Goal: Download file/media

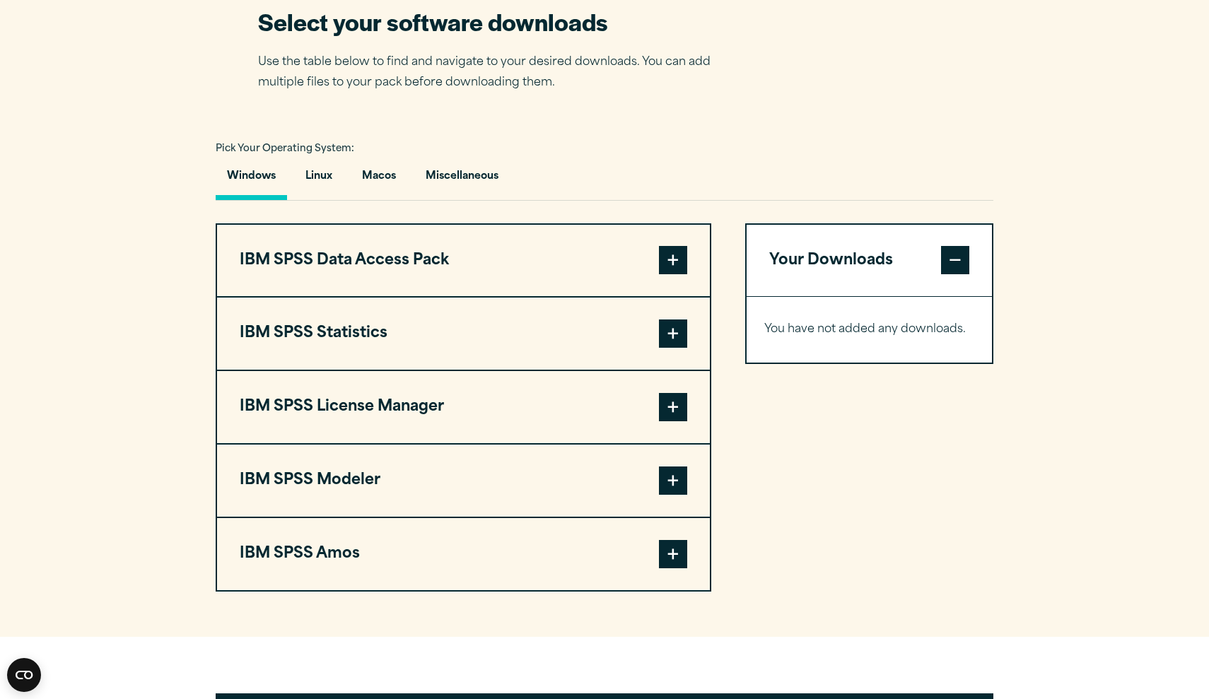
scroll to position [914, 0]
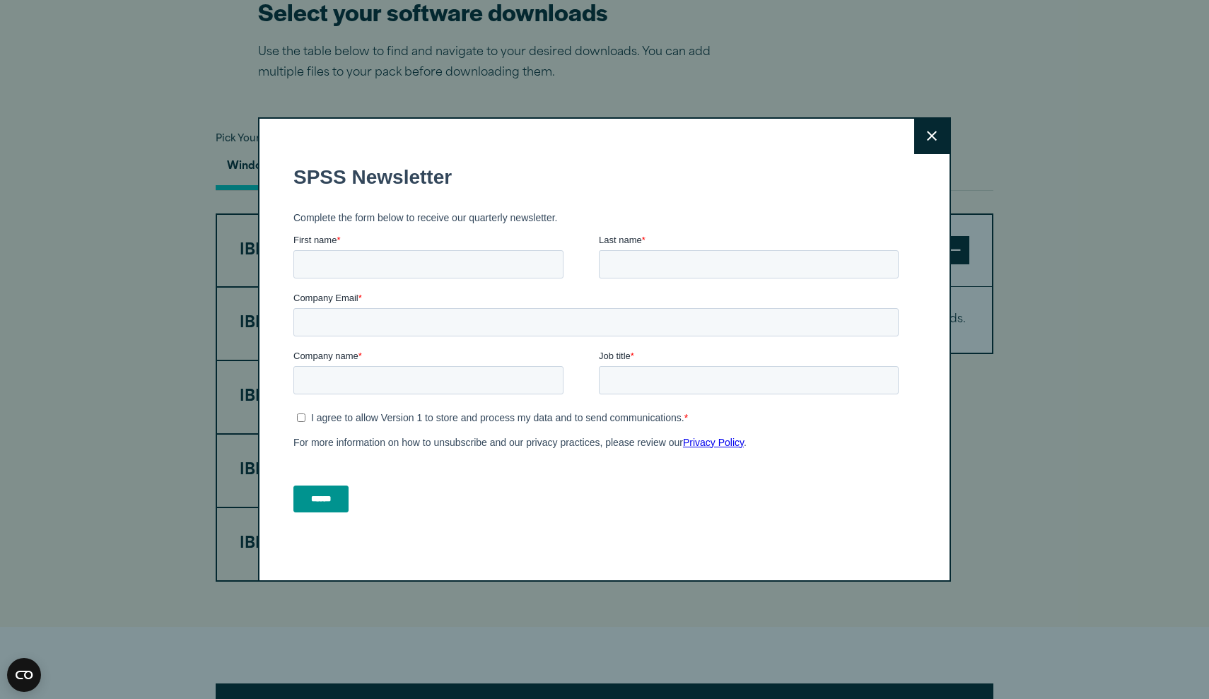
click at [931, 136] on icon at bounding box center [932, 137] width 10 height 10
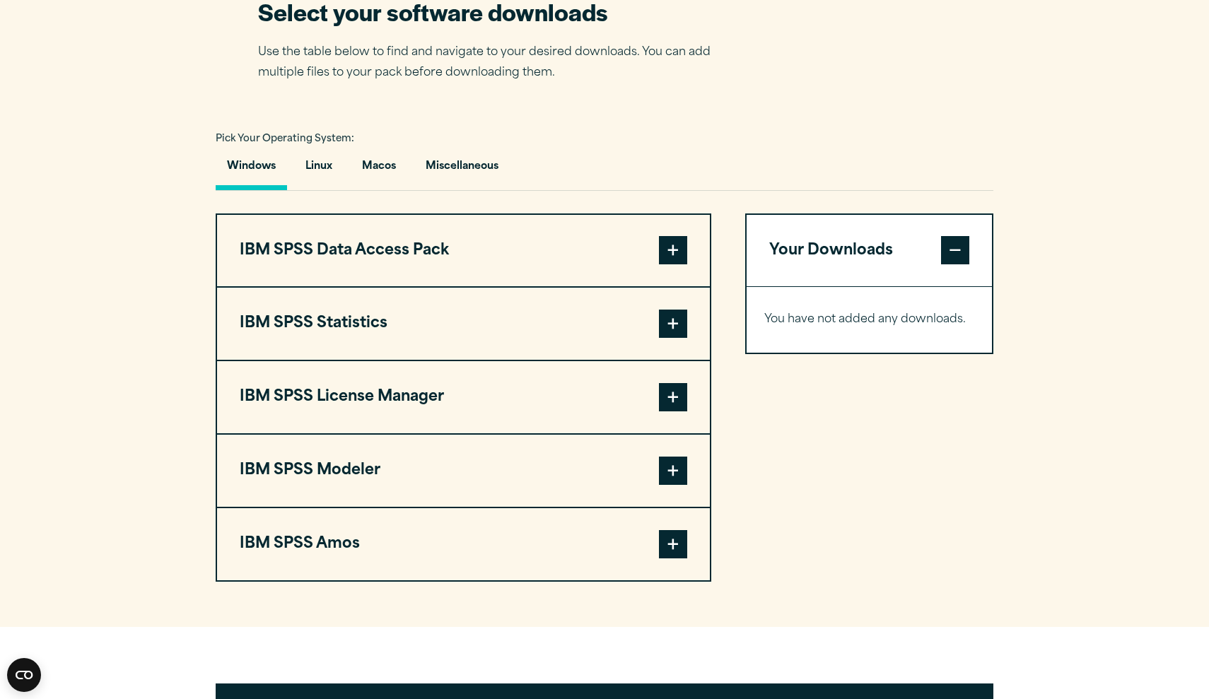
click at [671, 338] on span at bounding box center [673, 324] width 28 height 28
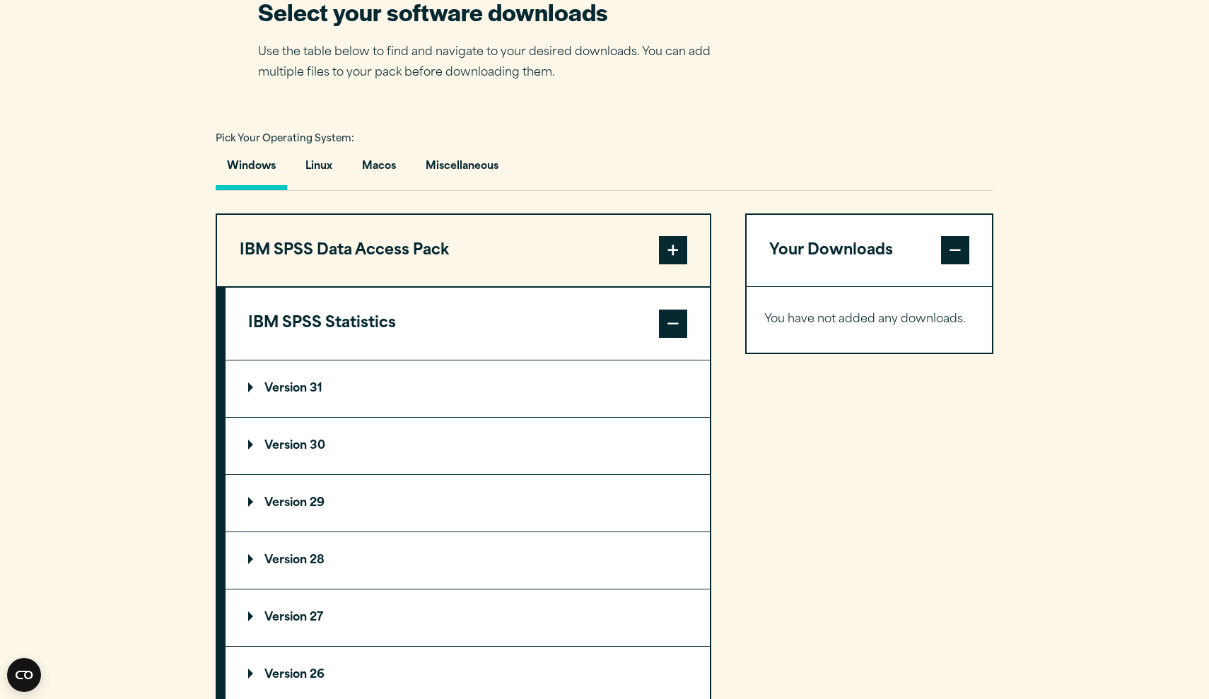
click at [610, 474] on summary "Version 30" at bounding box center [468, 446] width 484 height 57
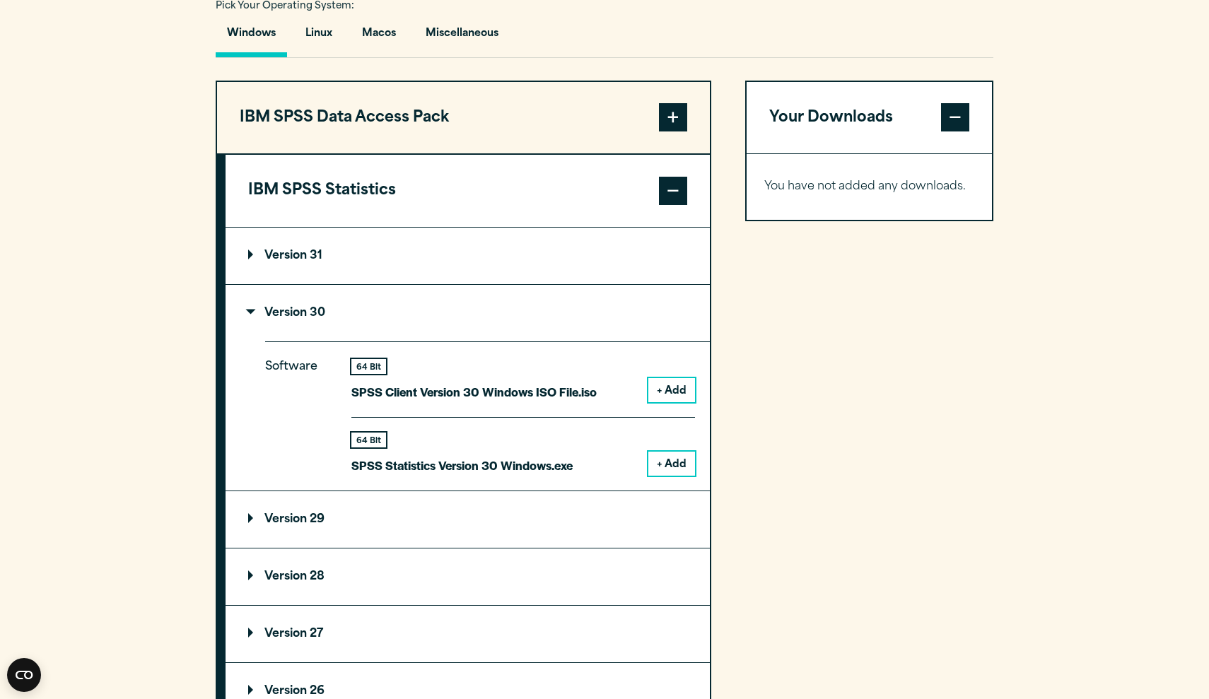
scroll to position [1086, 0]
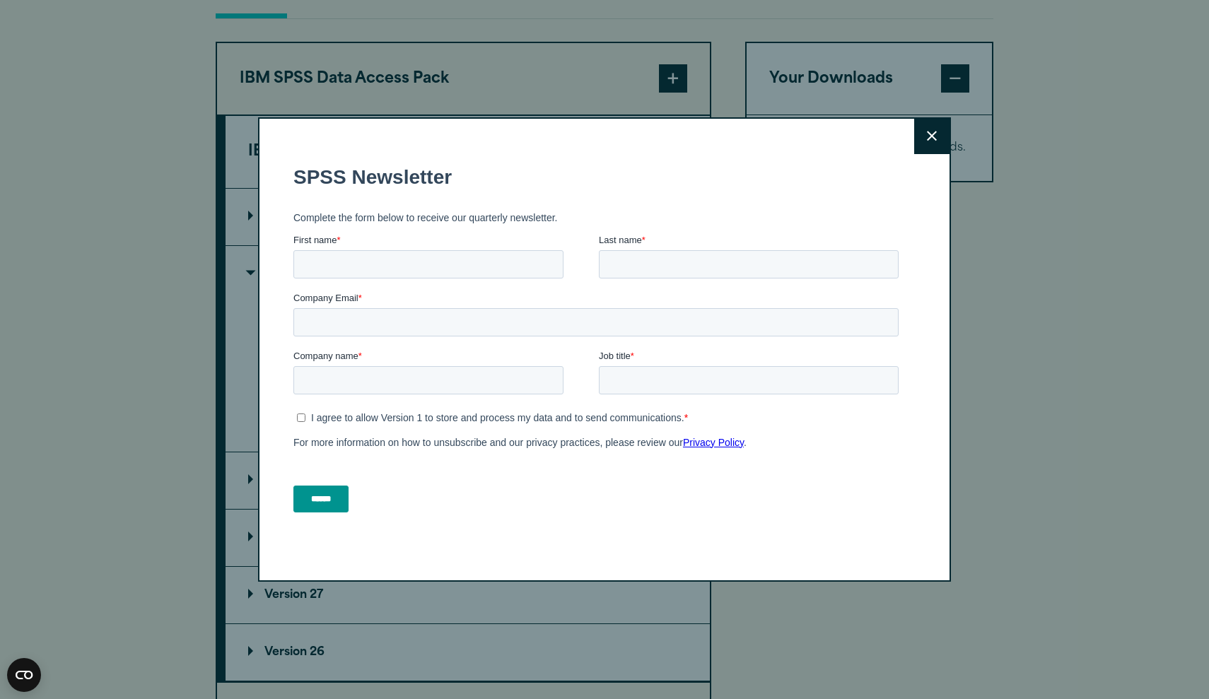
click at [928, 131] on icon at bounding box center [932, 136] width 10 height 11
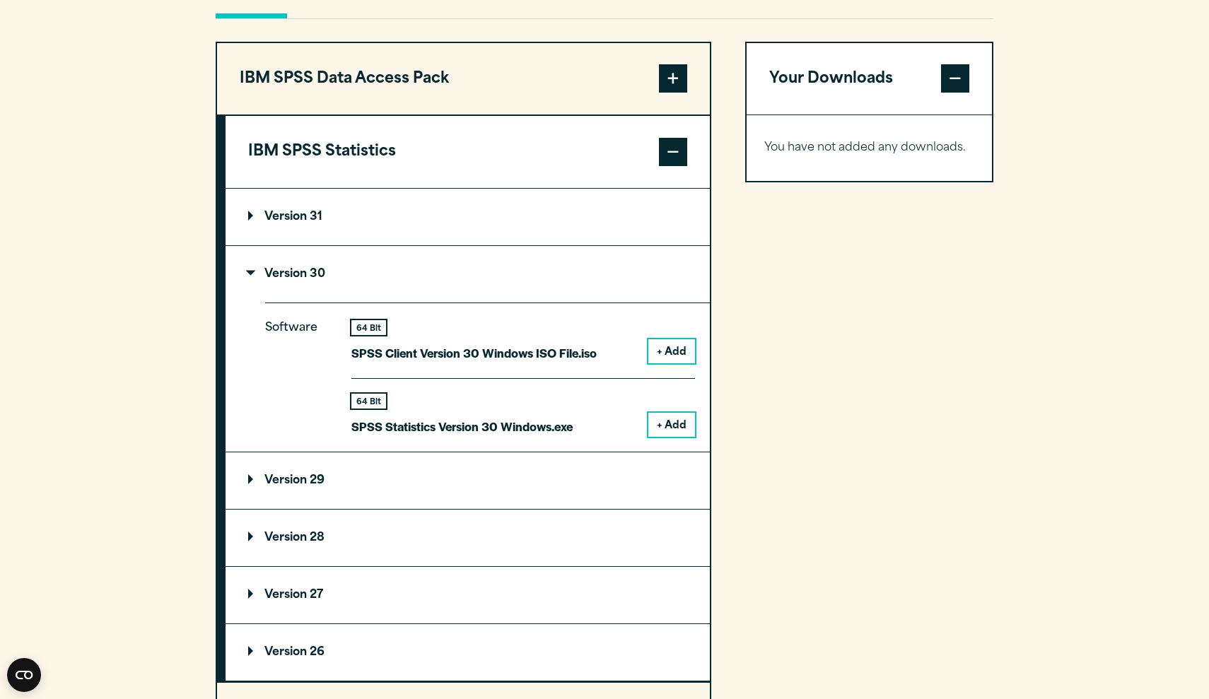
click at [676, 437] on button "+ Add" at bounding box center [671, 425] width 47 height 24
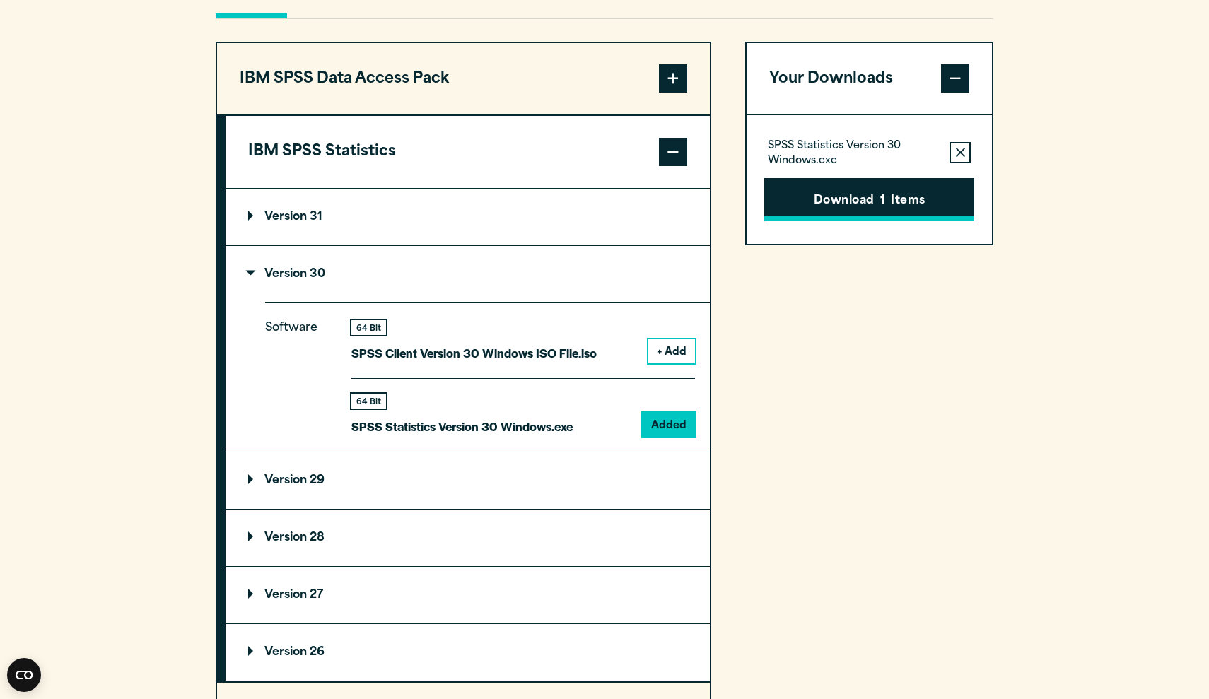
click at [841, 222] on button "Download 1 Items" at bounding box center [869, 200] width 210 height 44
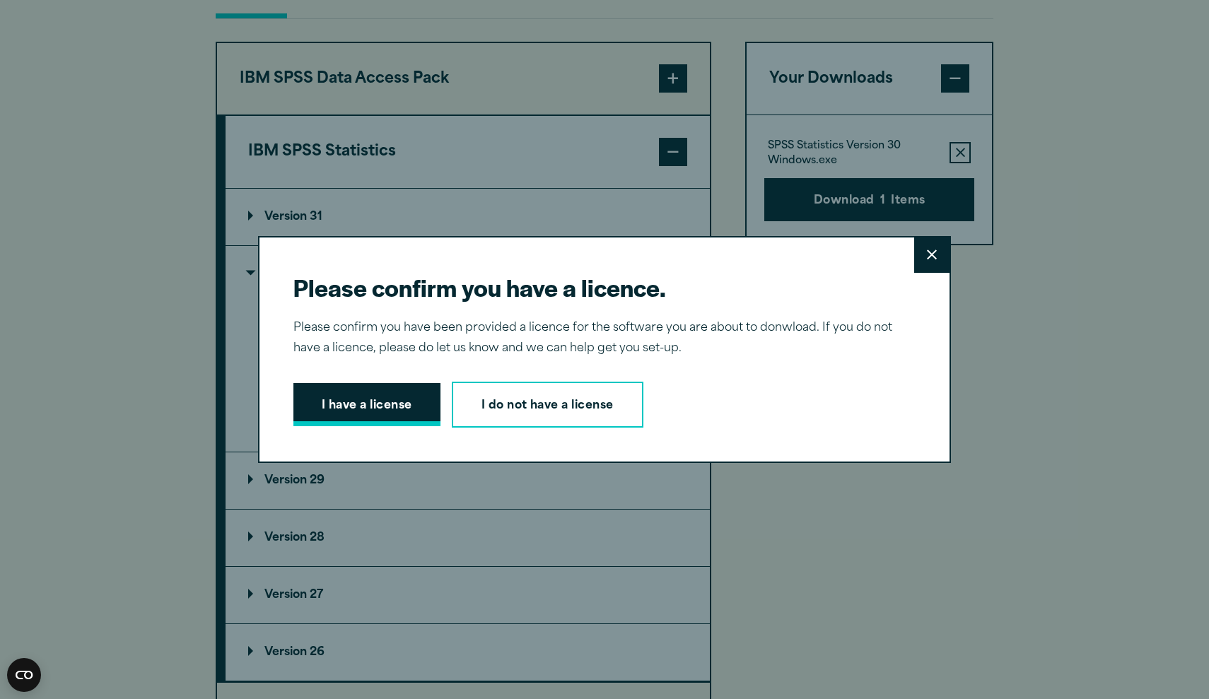
click at [376, 396] on button "I have a license" at bounding box center [366, 405] width 147 height 44
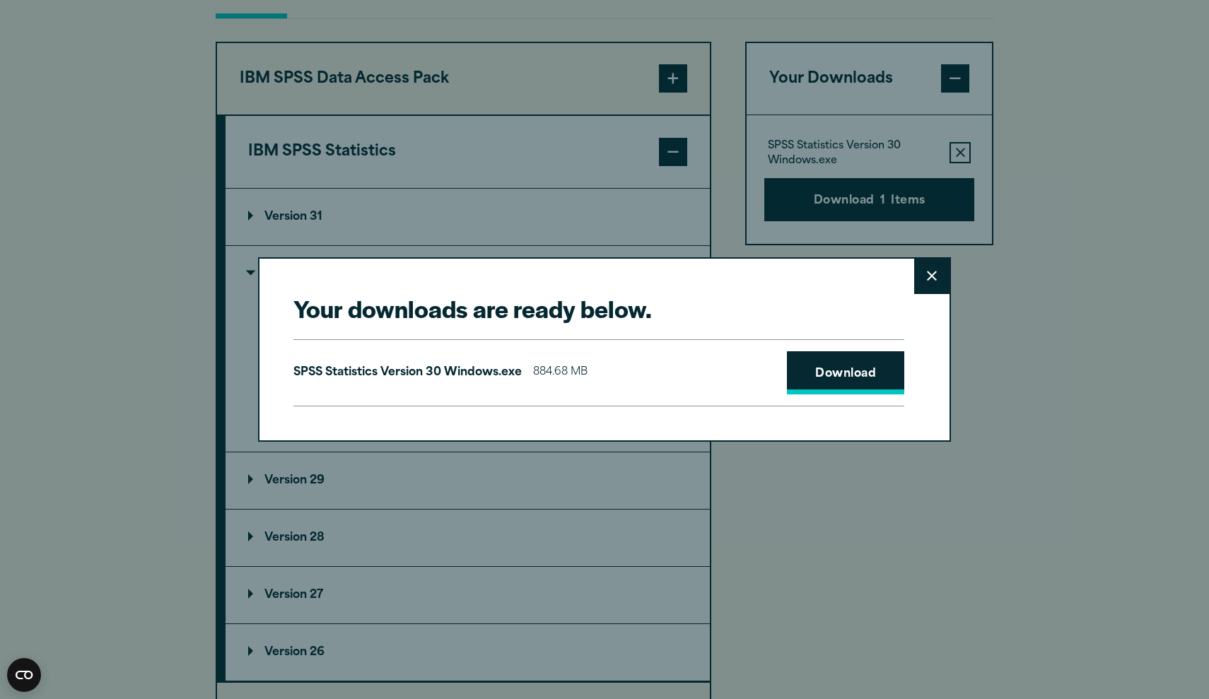
click at [836, 363] on link "Download" at bounding box center [845, 373] width 117 height 44
click at [914, 281] on button "Close" at bounding box center [931, 276] width 35 height 35
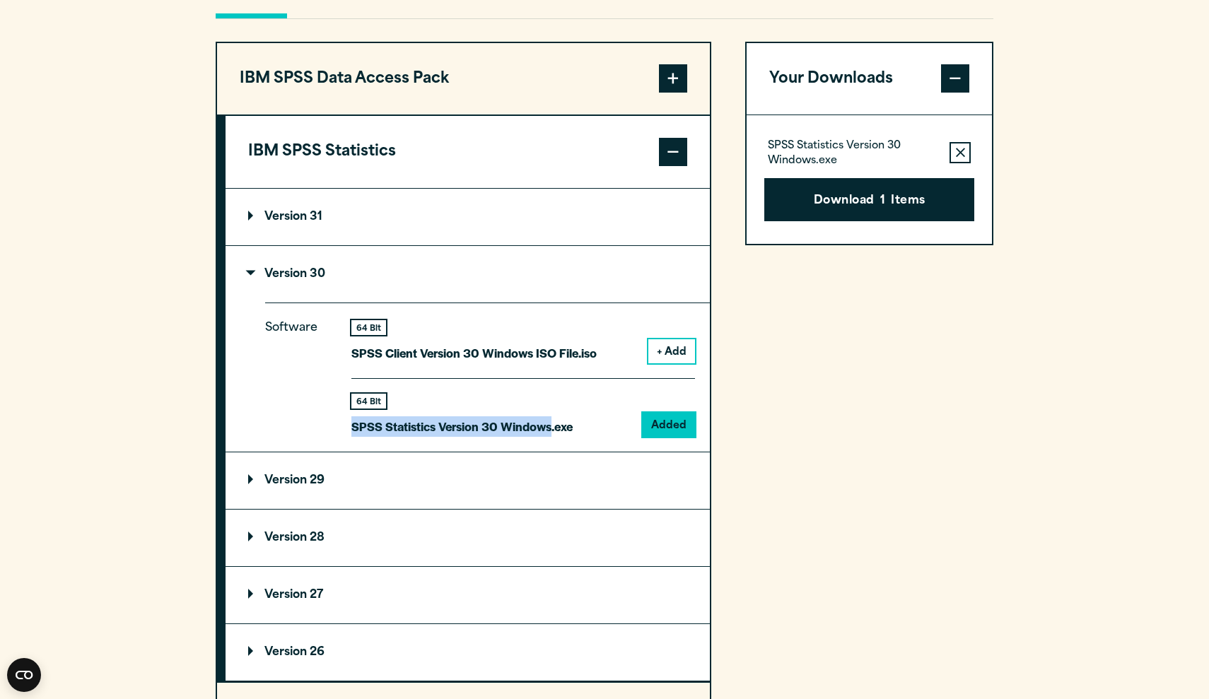
click at [550, 437] on p "SPSS Statistics Version 30 Windows.exe" at bounding box center [461, 426] width 221 height 21
click at [696, 450] on div "Software 64 Bit SPSS Client Version 30 Windows ISO File.iso + Add 64 Bit Added" at bounding box center [487, 377] width 445 height 148
click at [818, 222] on button "Download 1 Items" at bounding box center [869, 200] width 210 height 44
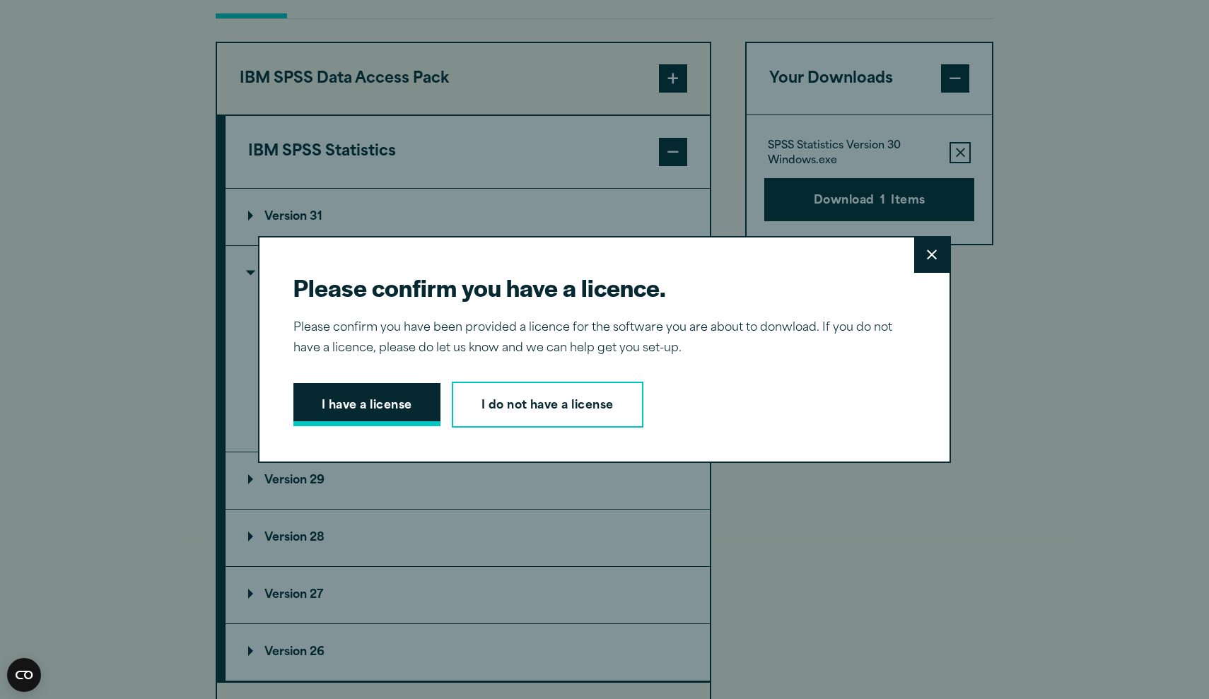
click at [344, 422] on button "I have a license" at bounding box center [366, 405] width 147 height 44
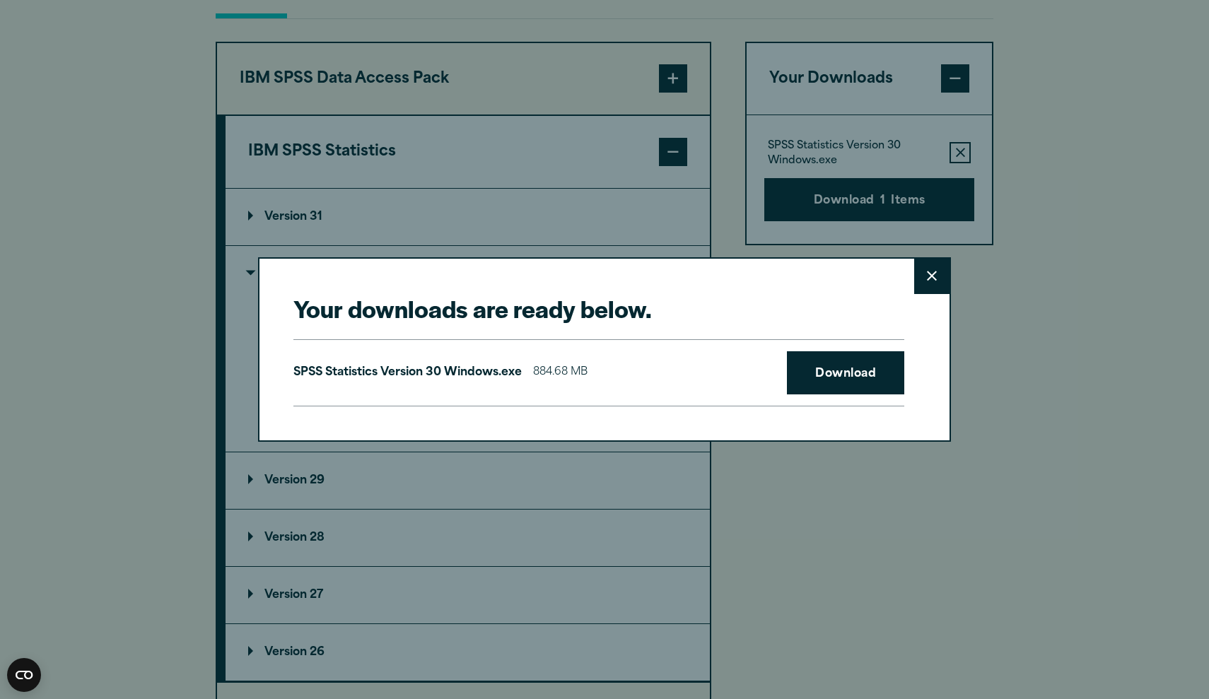
click at [934, 285] on button "Close" at bounding box center [931, 276] width 35 height 35
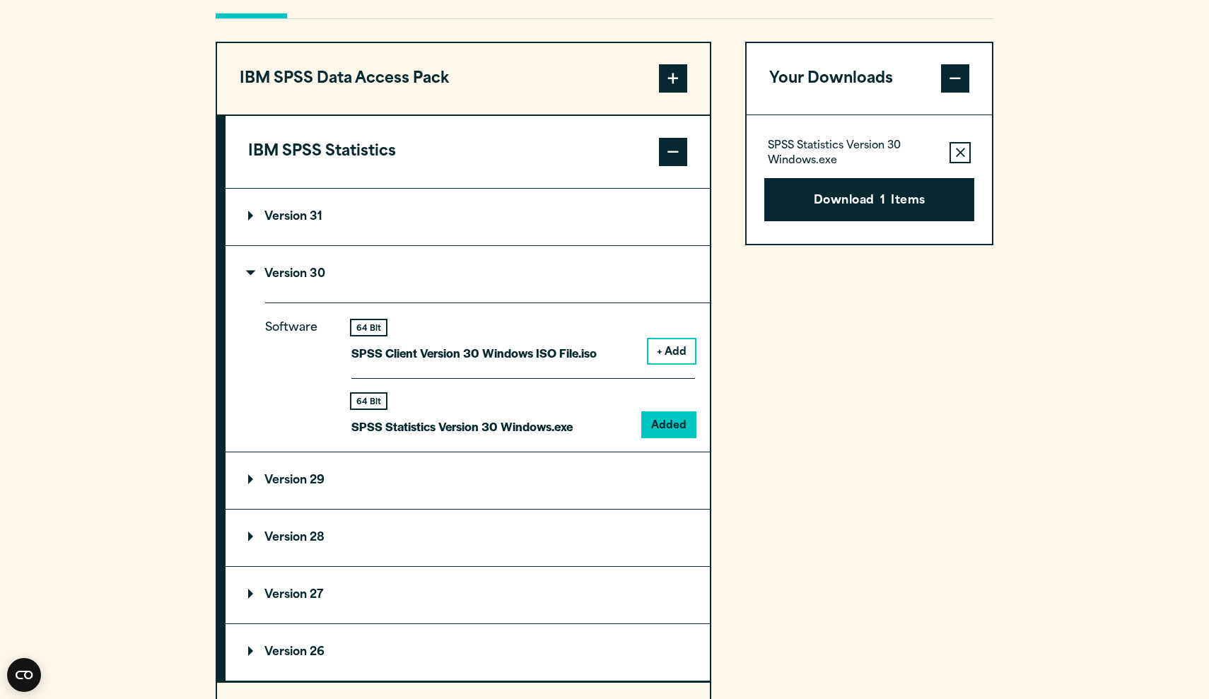
click at [453, 451] on div "Software 64 Bit SPSS Client Version 30 Windows ISO File.iso + Add 64 Bit Added" at bounding box center [487, 377] width 445 height 148
click at [453, 437] on p "SPSS Statistics Version 30 Windows.exe" at bounding box center [461, 426] width 221 height 21
click at [394, 409] on div "64 Bit" at bounding box center [461, 401] width 221 height 15
click at [360, 409] on div "64 Bit" at bounding box center [368, 401] width 35 height 15
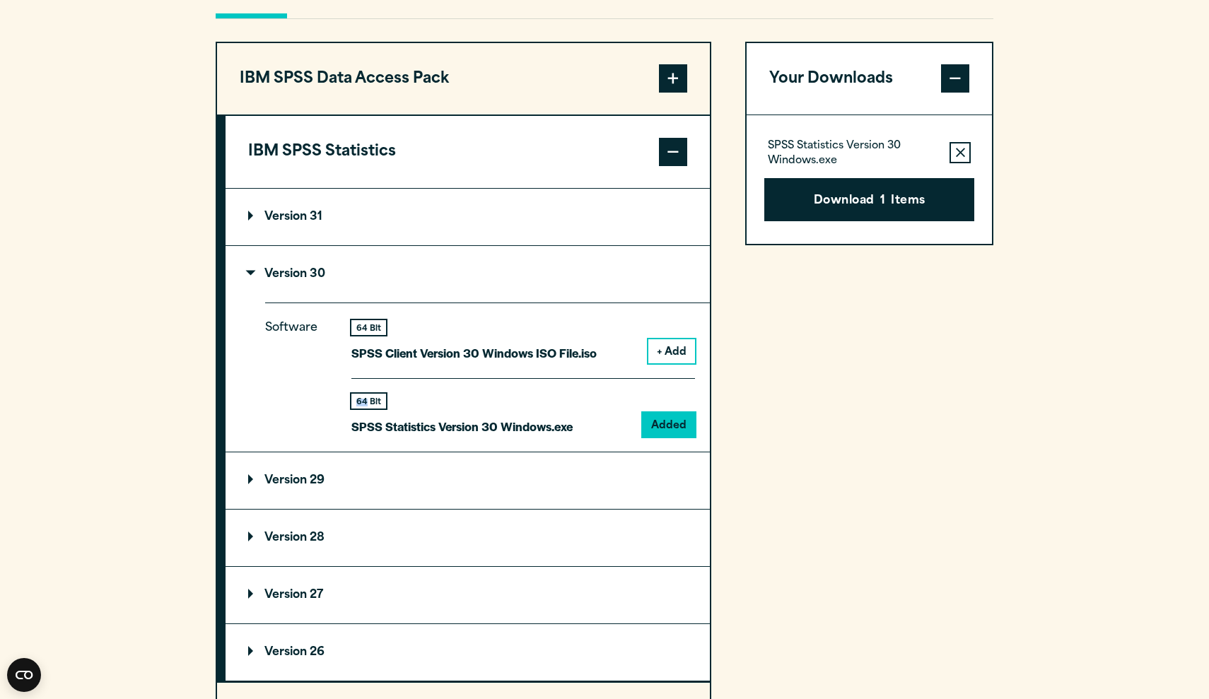
click at [360, 409] on div "64 Bit" at bounding box center [368, 401] width 35 height 15
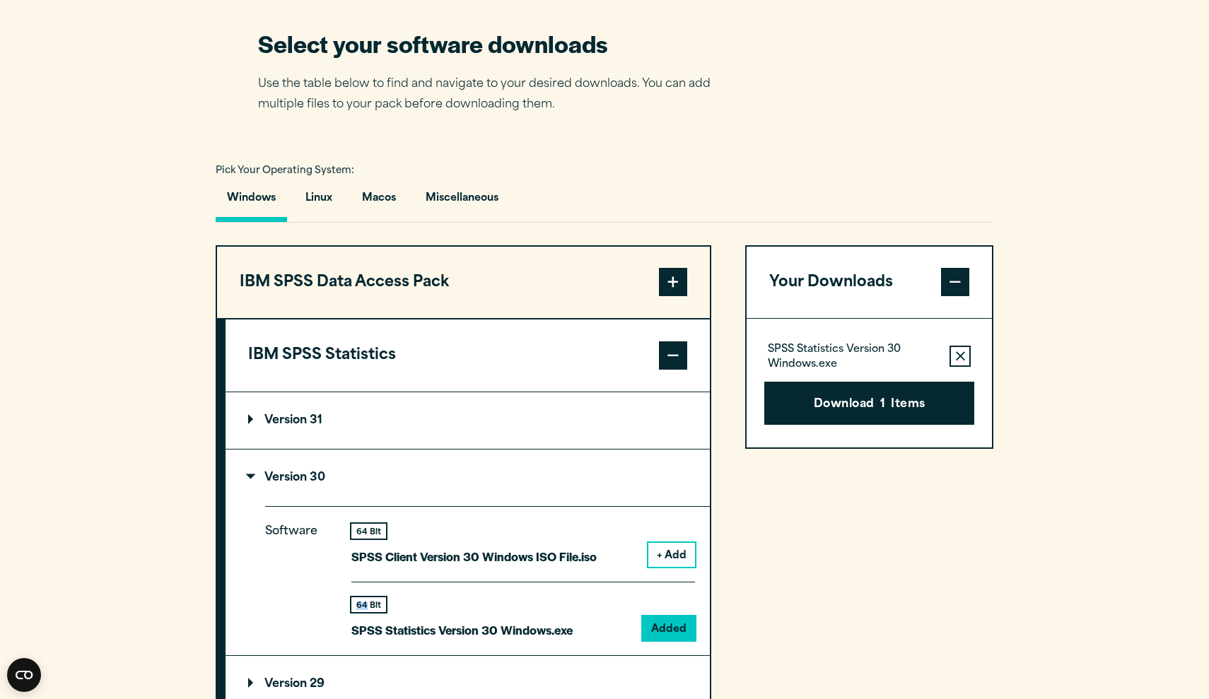
scroll to position [874, 0]
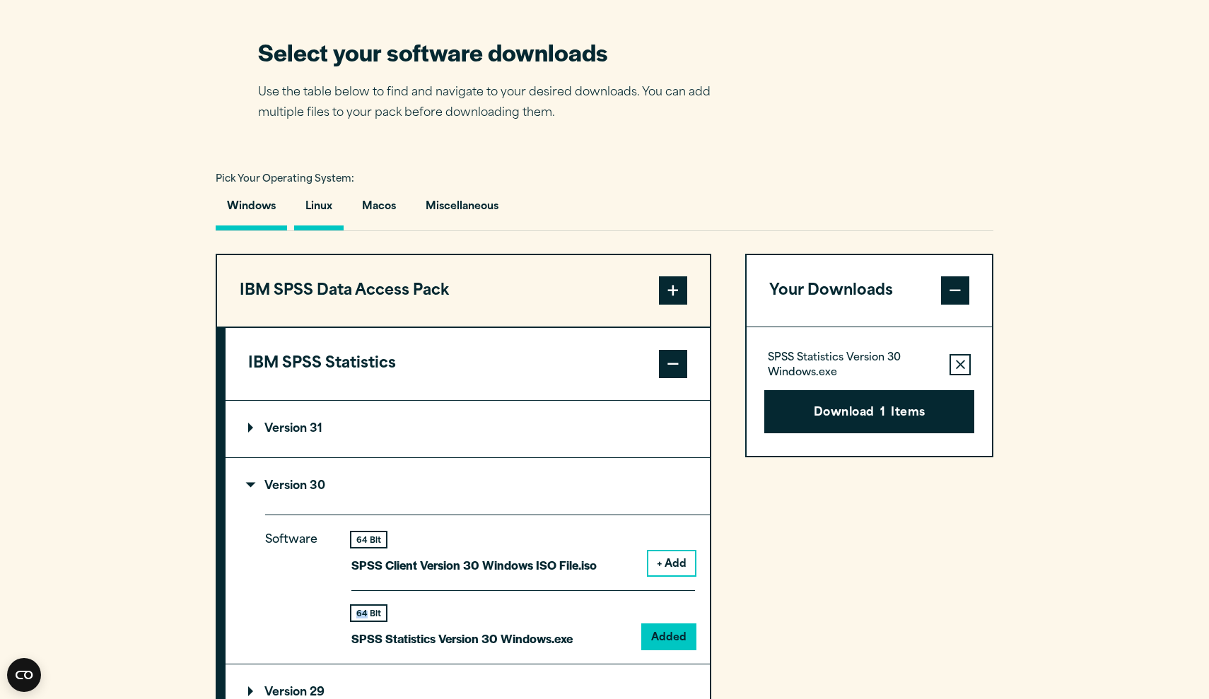
click at [317, 229] on button "Linux" at bounding box center [318, 210] width 49 height 40
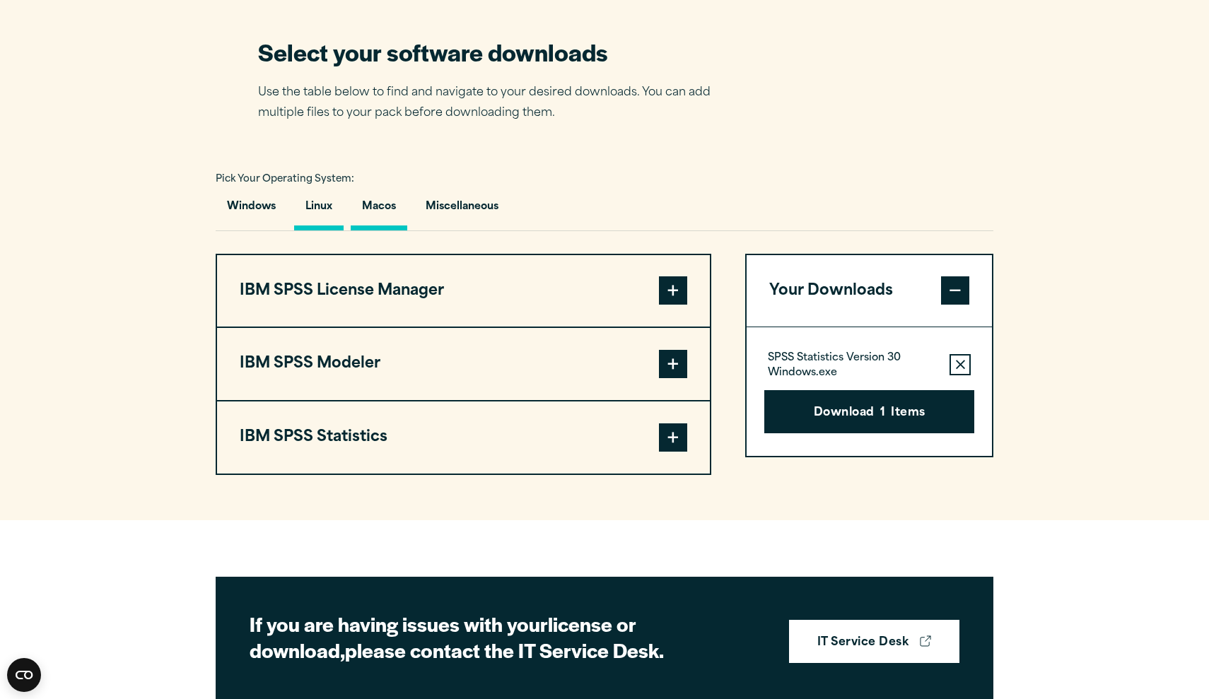
click at [373, 231] on button "Macos" at bounding box center [379, 210] width 57 height 40
click at [442, 231] on button "Miscellaneous" at bounding box center [461, 210] width 95 height 40
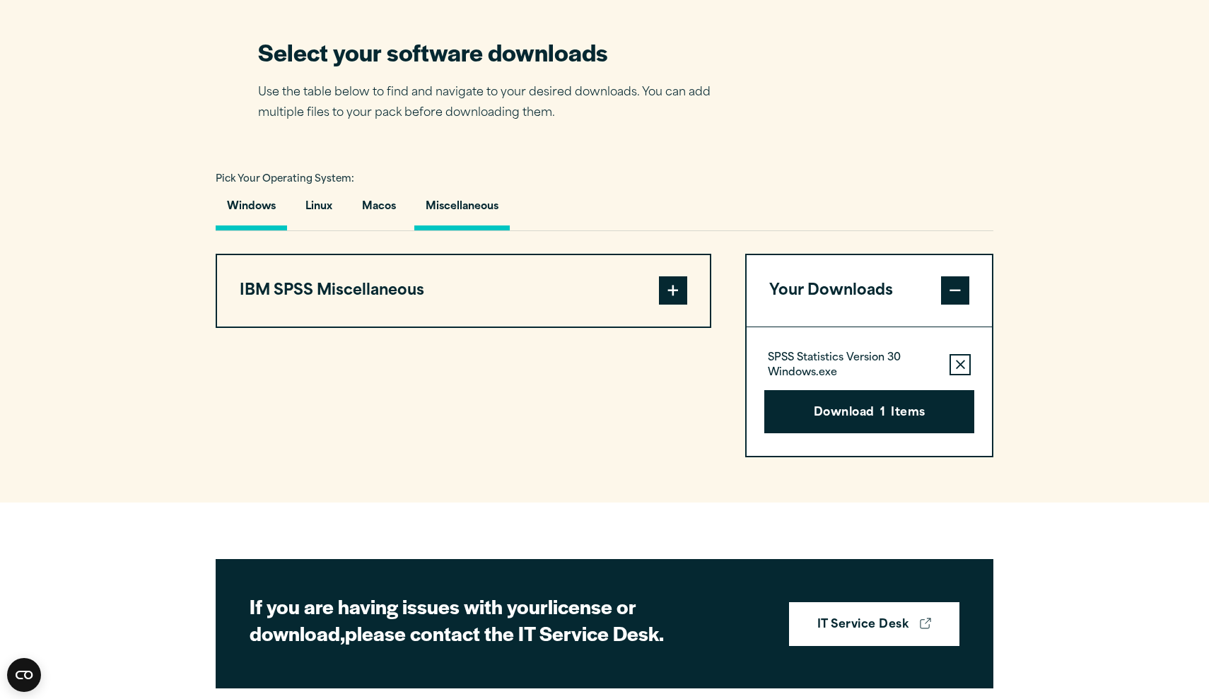
click at [250, 231] on button "Windows" at bounding box center [251, 210] width 71 height 40
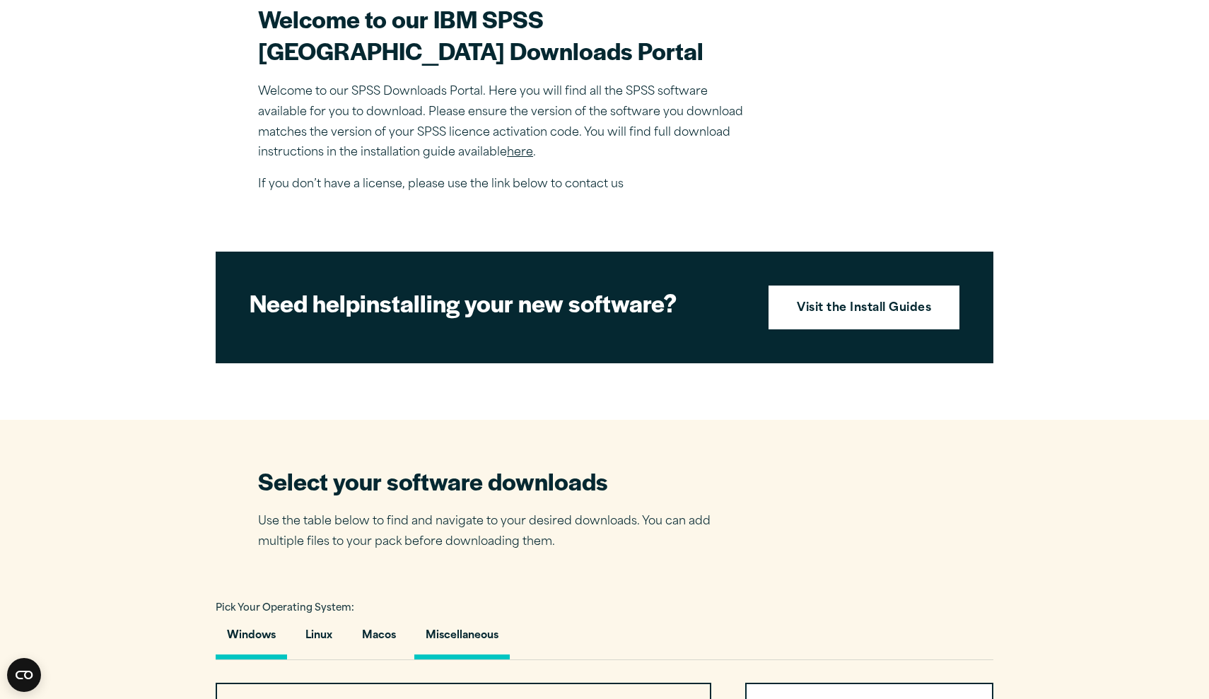
scroll to position [444, 0]
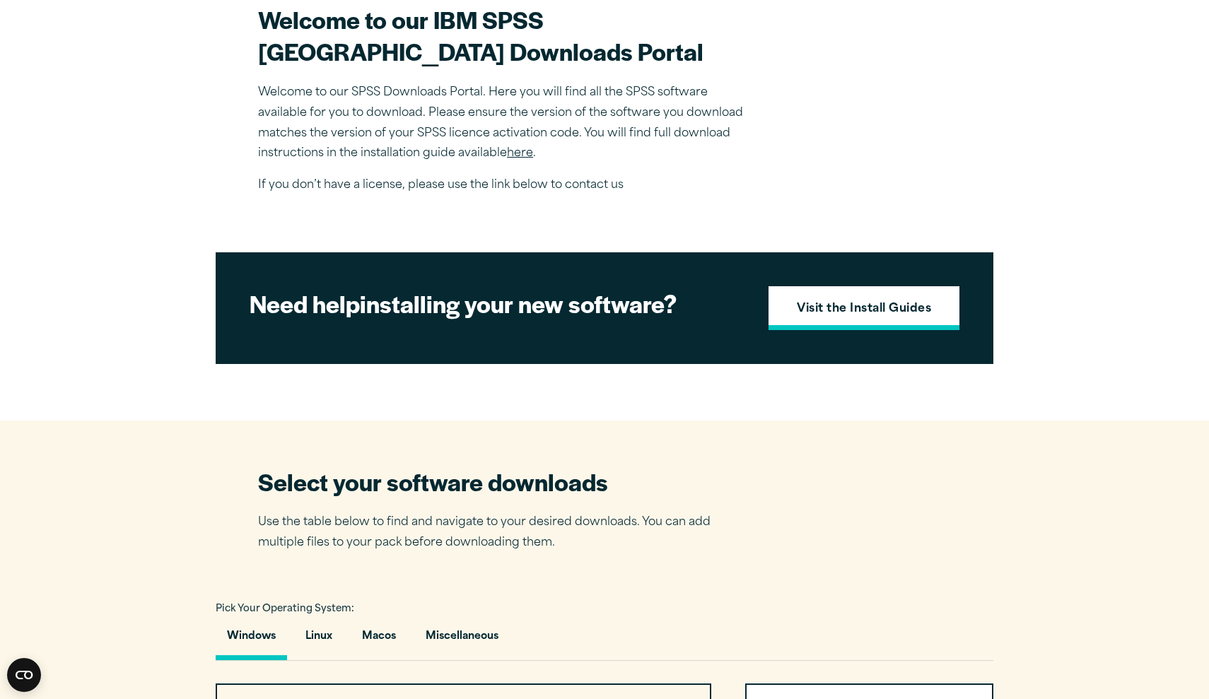
click at [882, 330] on link "Visit the Install Guides" at bounding box center [864, 308] width 191 height 44
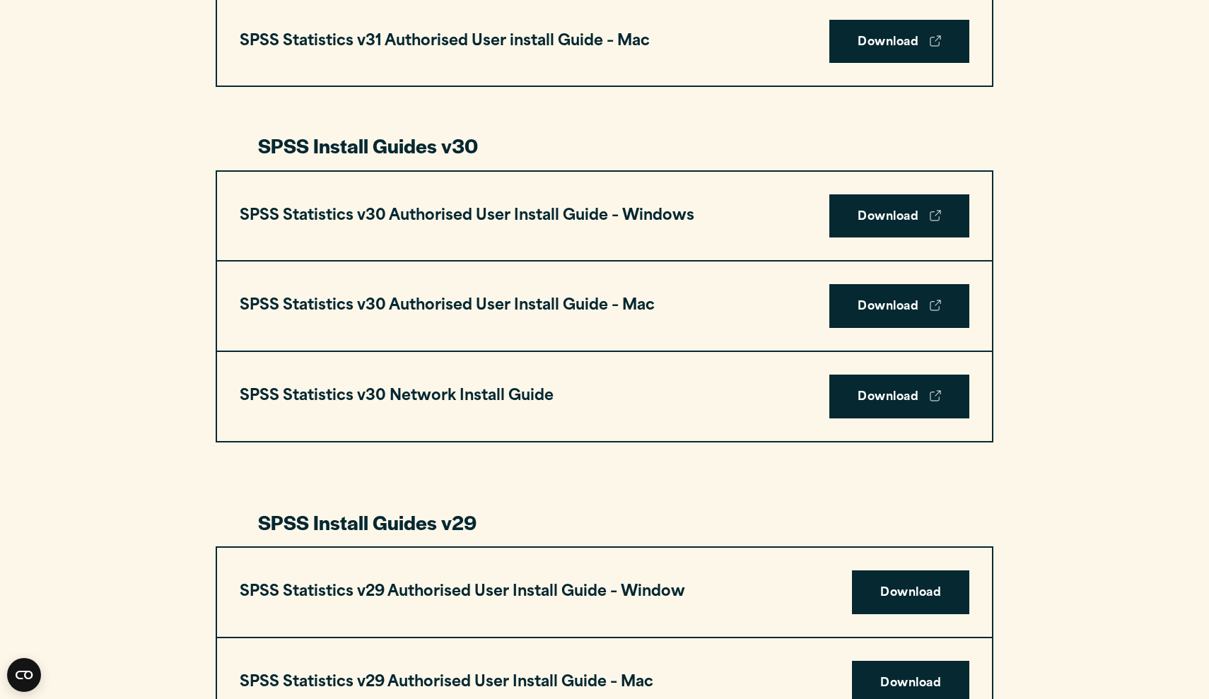
scroll to position [927, 0]
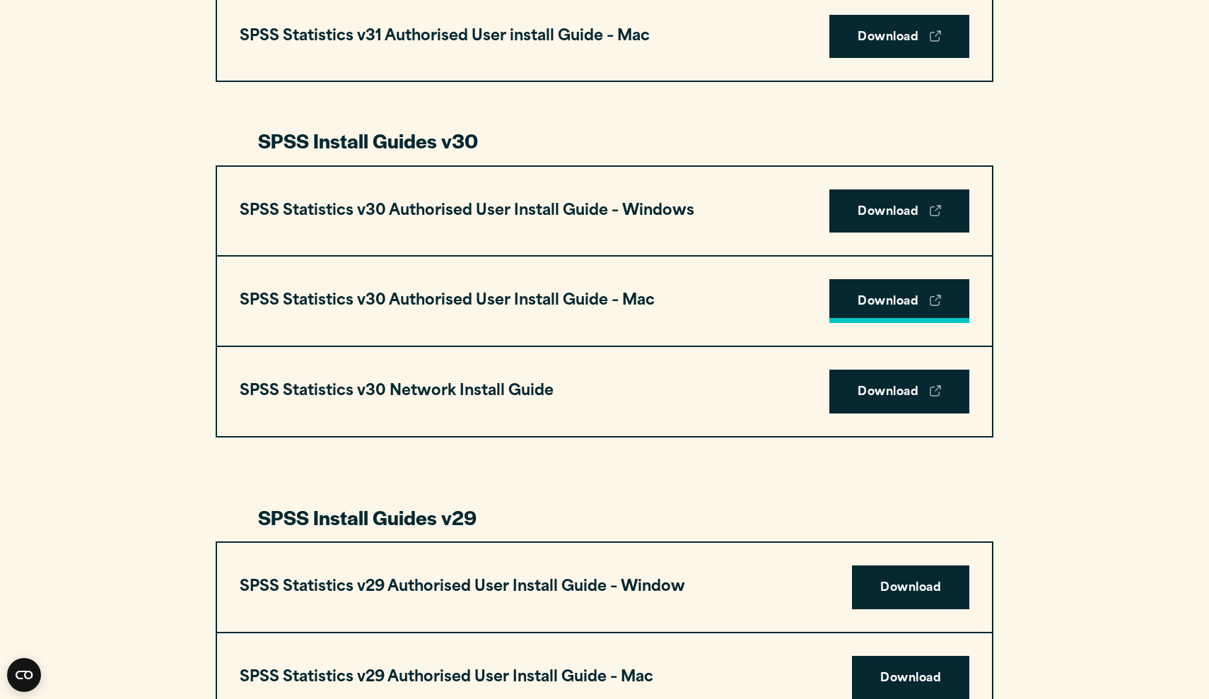
click at [870, 286] on link "Download" at bounding box center [899, 301] width 140 height 44
click at [879, 295] on link "Download" at bounding box center [899, 301] width 140 height 44
click at [875, 300] on link "Download" at bounding box center [899, 301] width 140 height 44
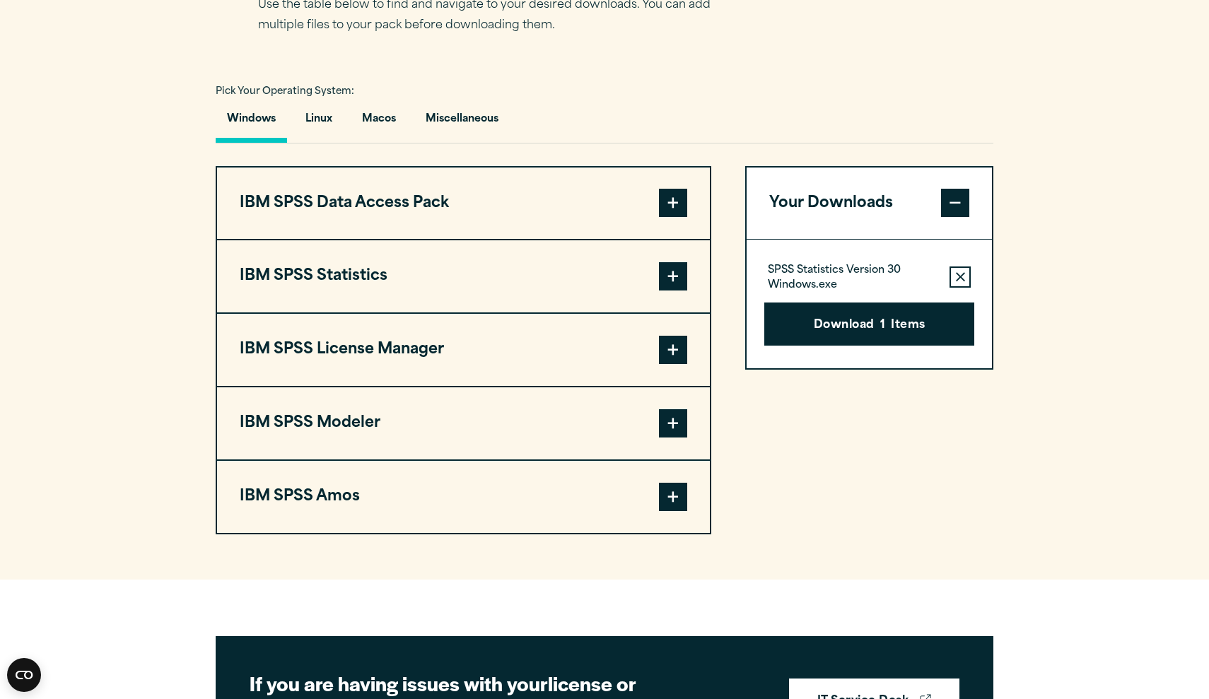
scroll to position [963, 0]
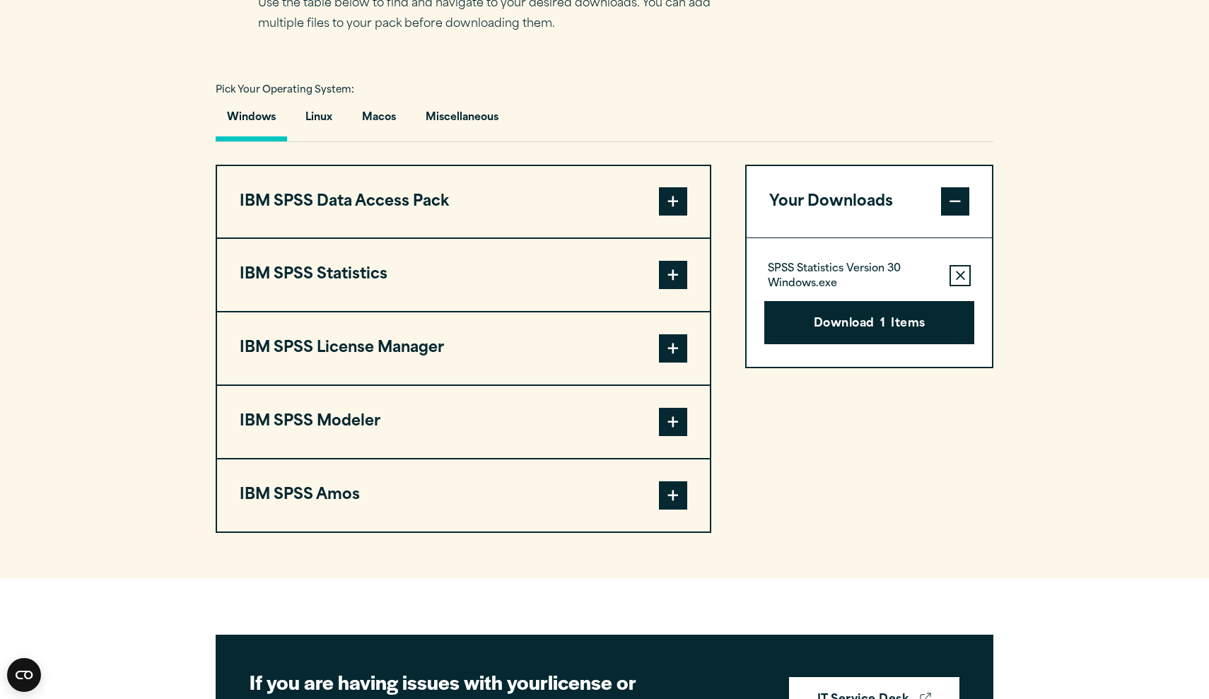
click at [962, 281] on icon "button" at bounding box center [960, 276] width 9 height 10
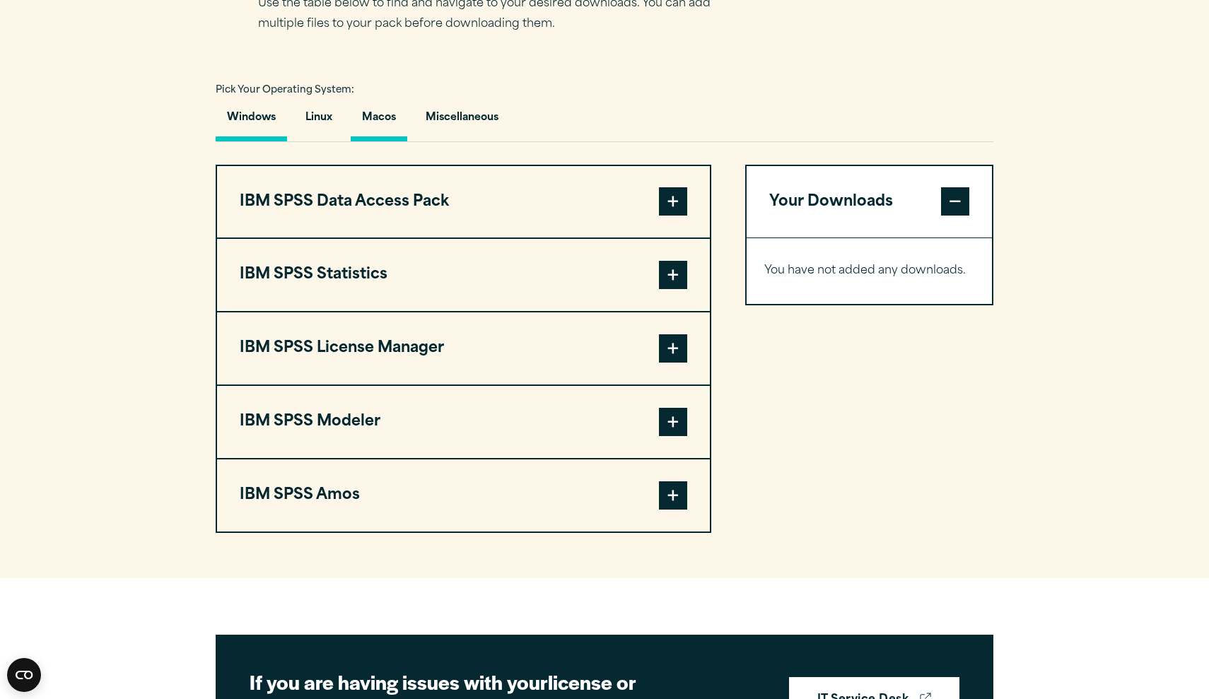
click at [375, 141] on button "Macos" at bounding box center [379, 121] width 57 height 40
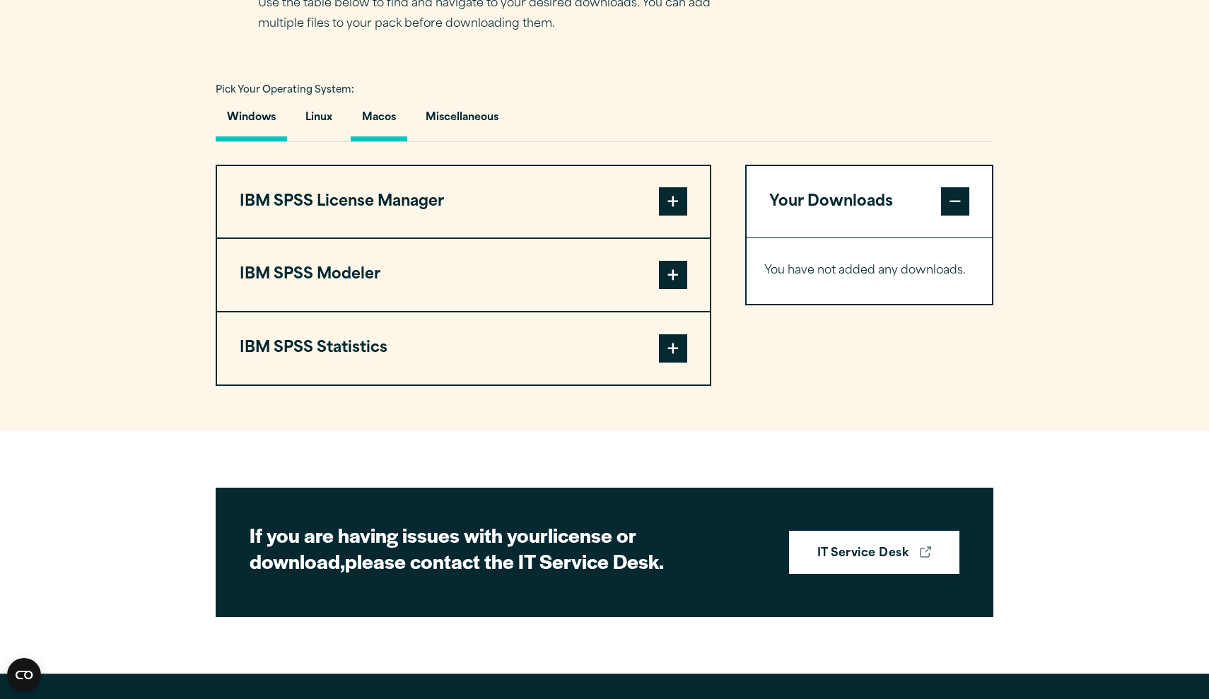
click at [264, 141] on button "Windows" at bounding box center [251, 121] width 71 height 40
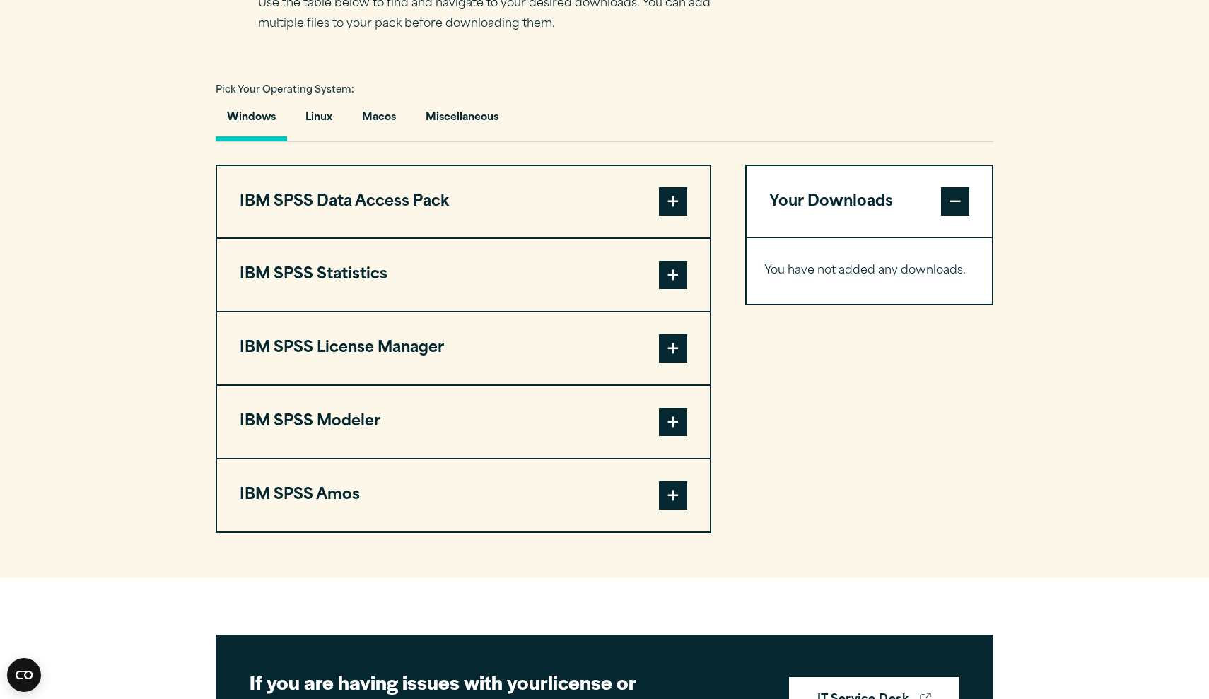
click at [681, 289] on span at bounding box center [673, 275] width 28 height 28
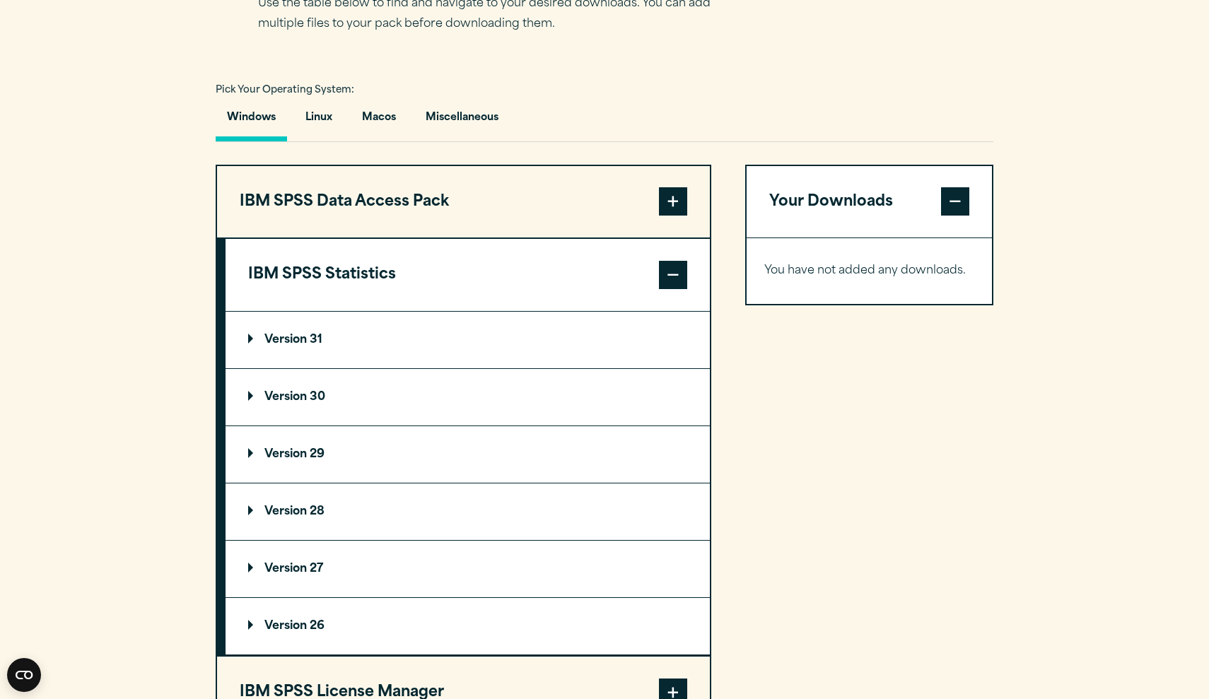
click at [300, 403] on p "Version 30" at bounding box center [286, 397] width 77 height 11
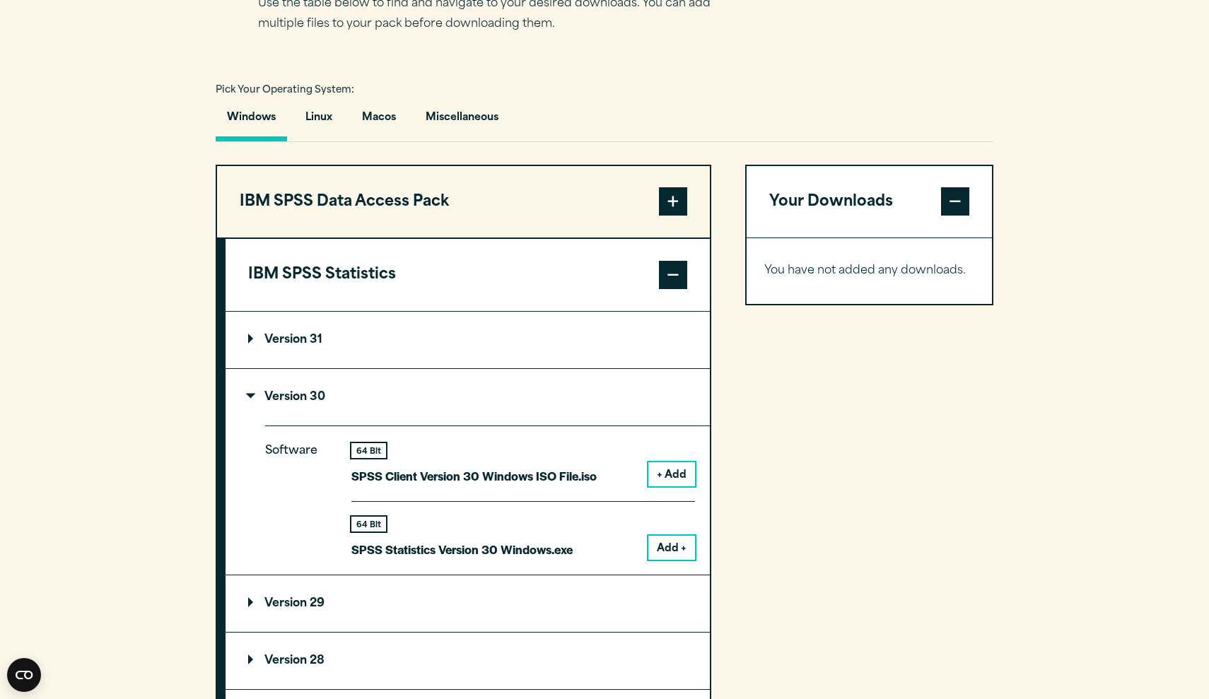
click at [300, 403] on p "Version 30" at bounding box center [286, 397] width 77 height 11
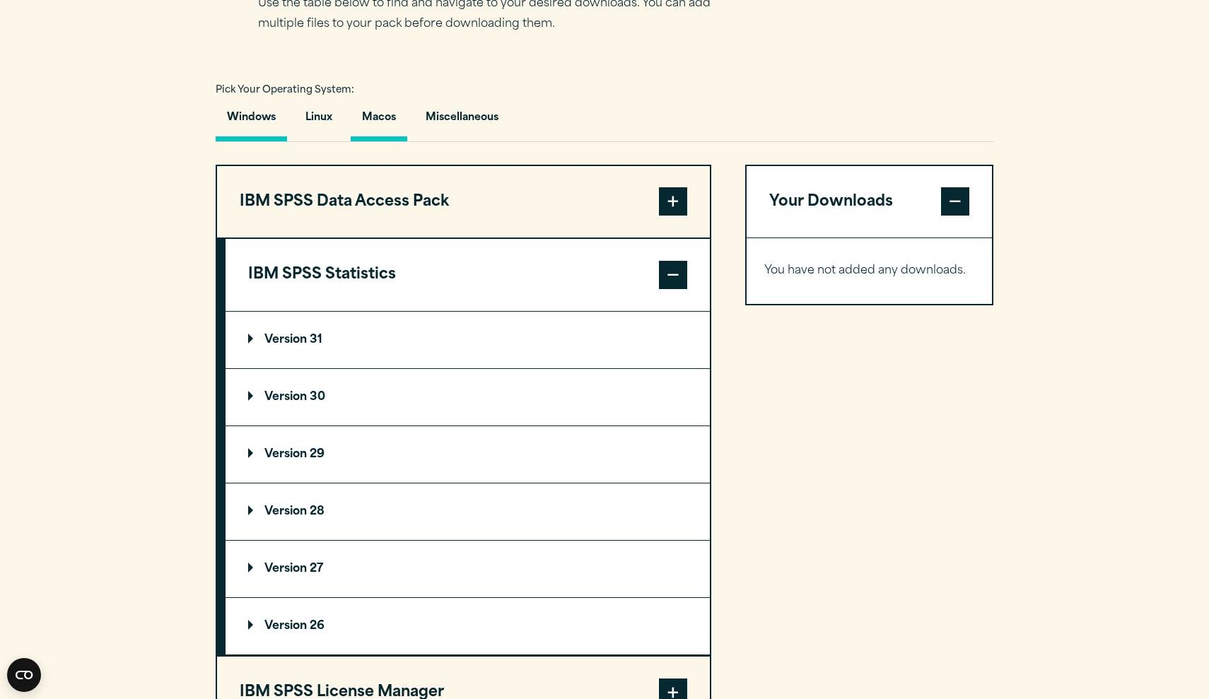
click at [380, 135] on button "Macos" at bounding box center [379, 121] width 57 height 40
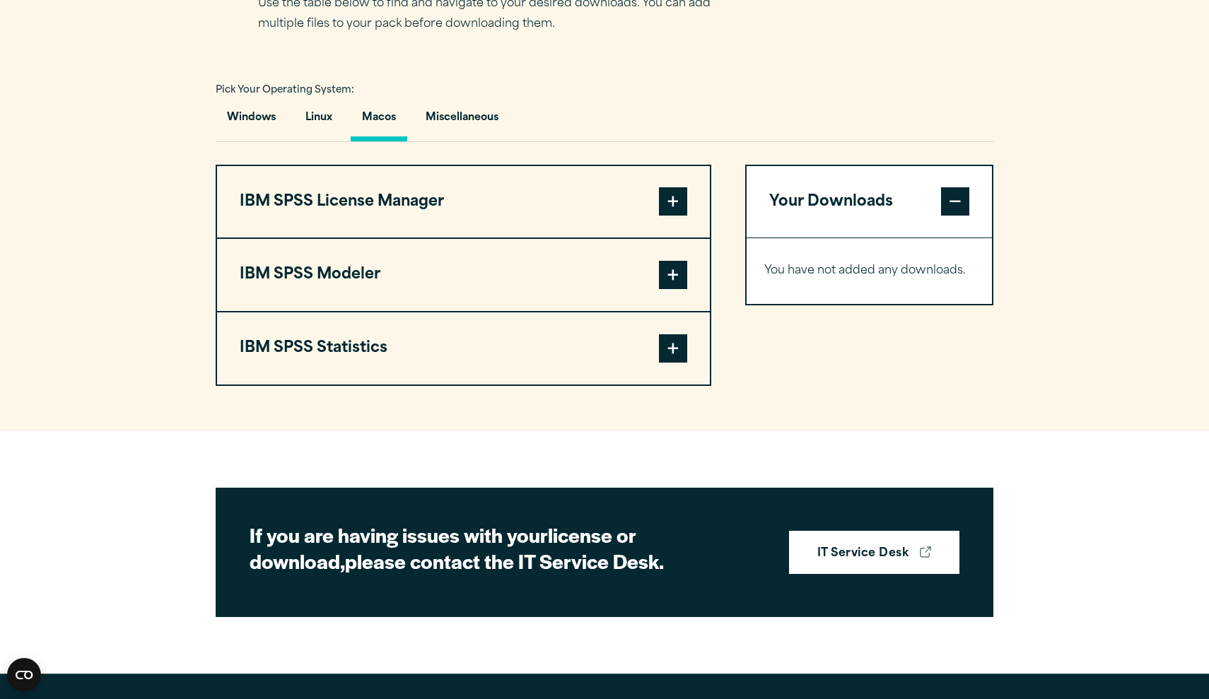
click at [669, 363] on span at bounding box center [673, 348] width 28 height 28
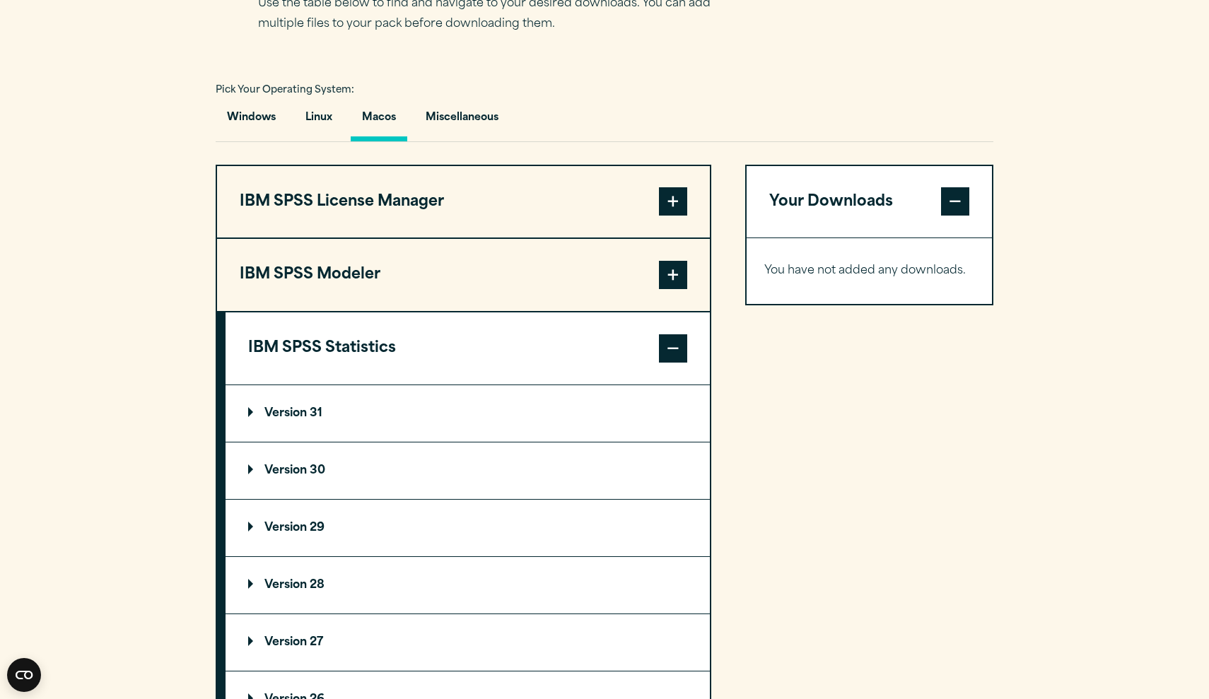
click at [373, 486] on summary "Version 30" at bounding box center [468, 471] width 484 height 57
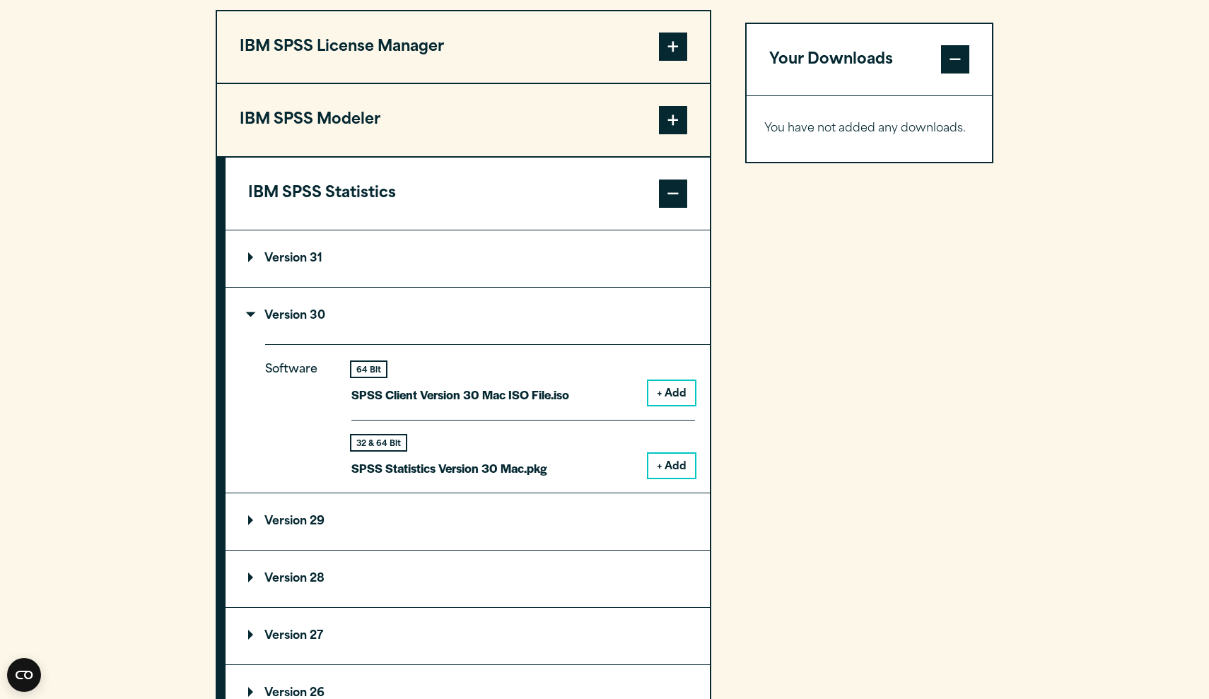
scroll to position [1119, 0]
click at [295, 263] on p "Version 31" at bounding box center [285, 257] width 74 height 11
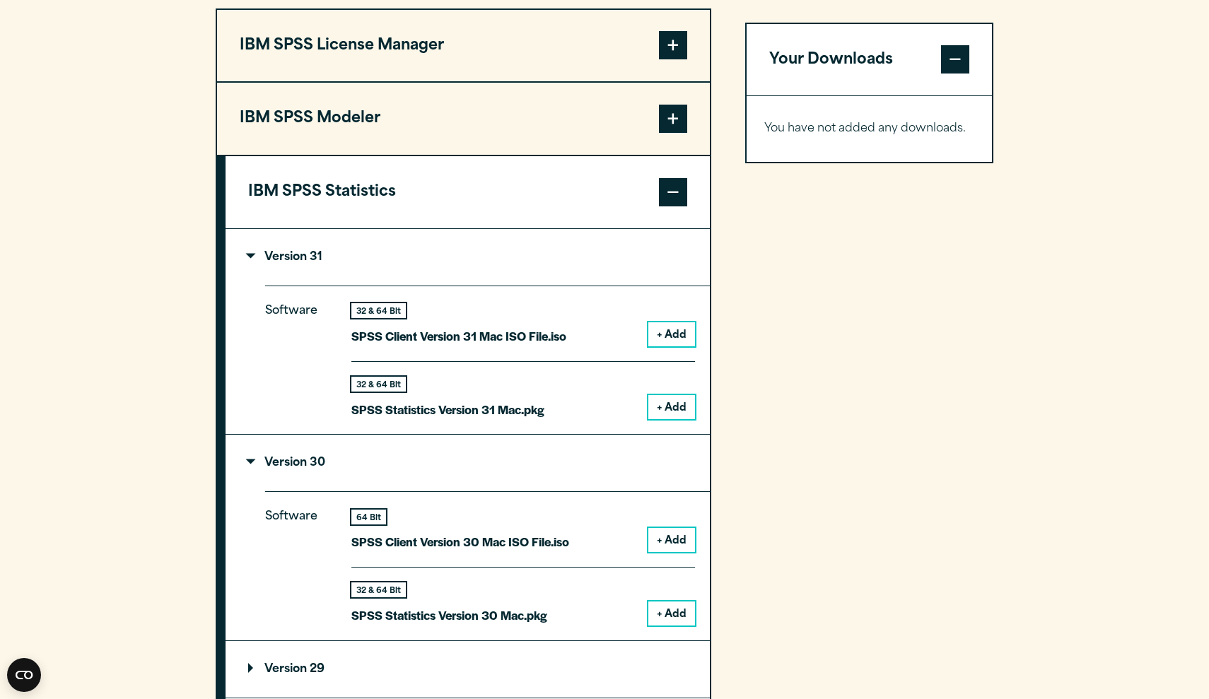
click at [673, 419] on button "+ Add" at bounding box center [671, 407] width 47 height 24
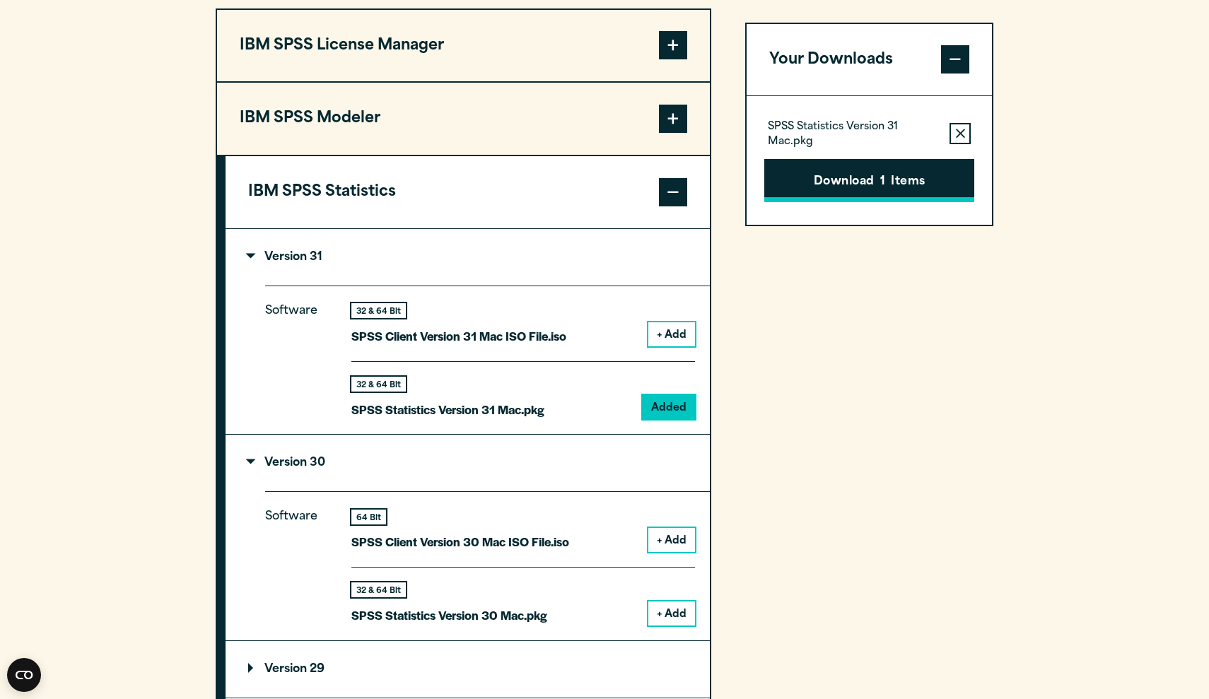
click at [833, 197] on button "Download 1 Items" at bounding box center [869, 181] width 210 height 44
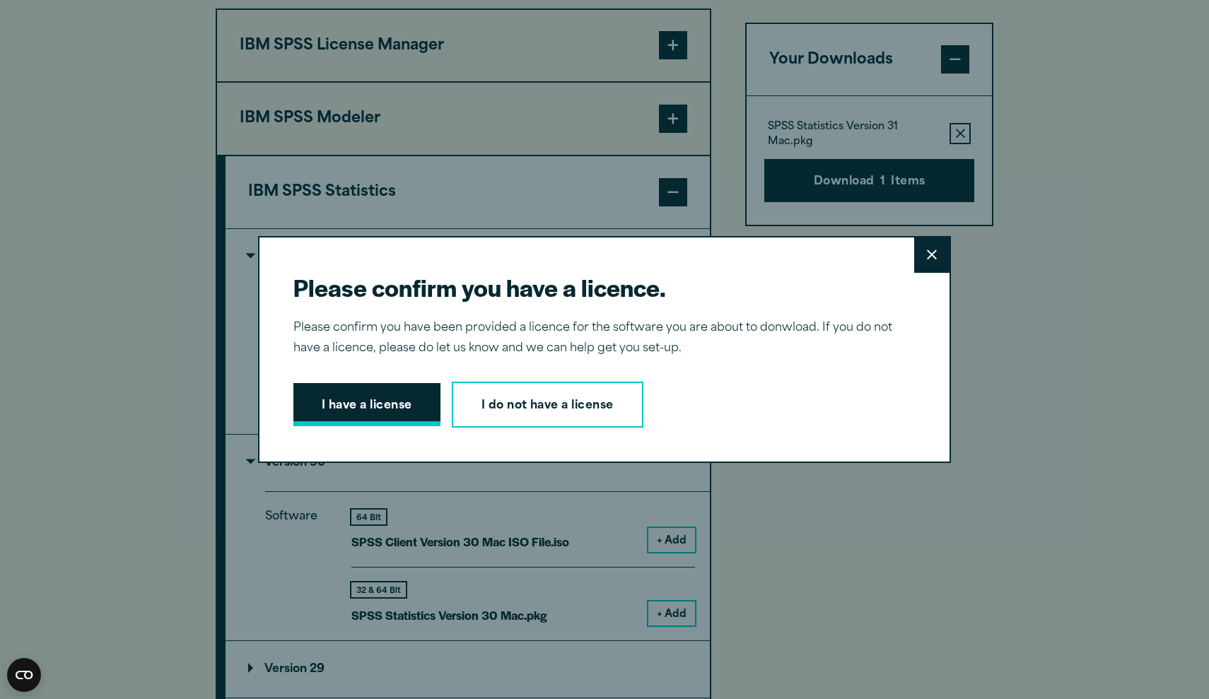
click at [390, 398] on button "I have a license" at bounding box center [366, 405] width 147 height 44
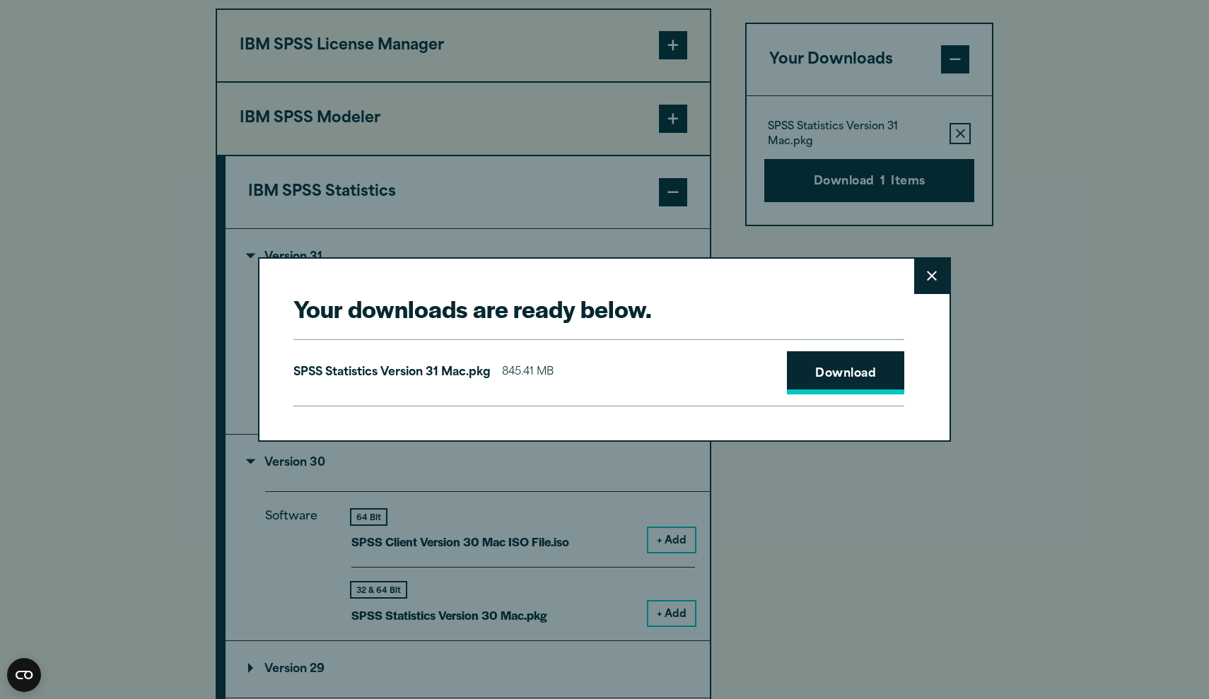
click at [865, 374] on link "Download" at bounding box center [845, 373] width 117 height 44
